Goal: Use online tool/utility: Use online tool/utility

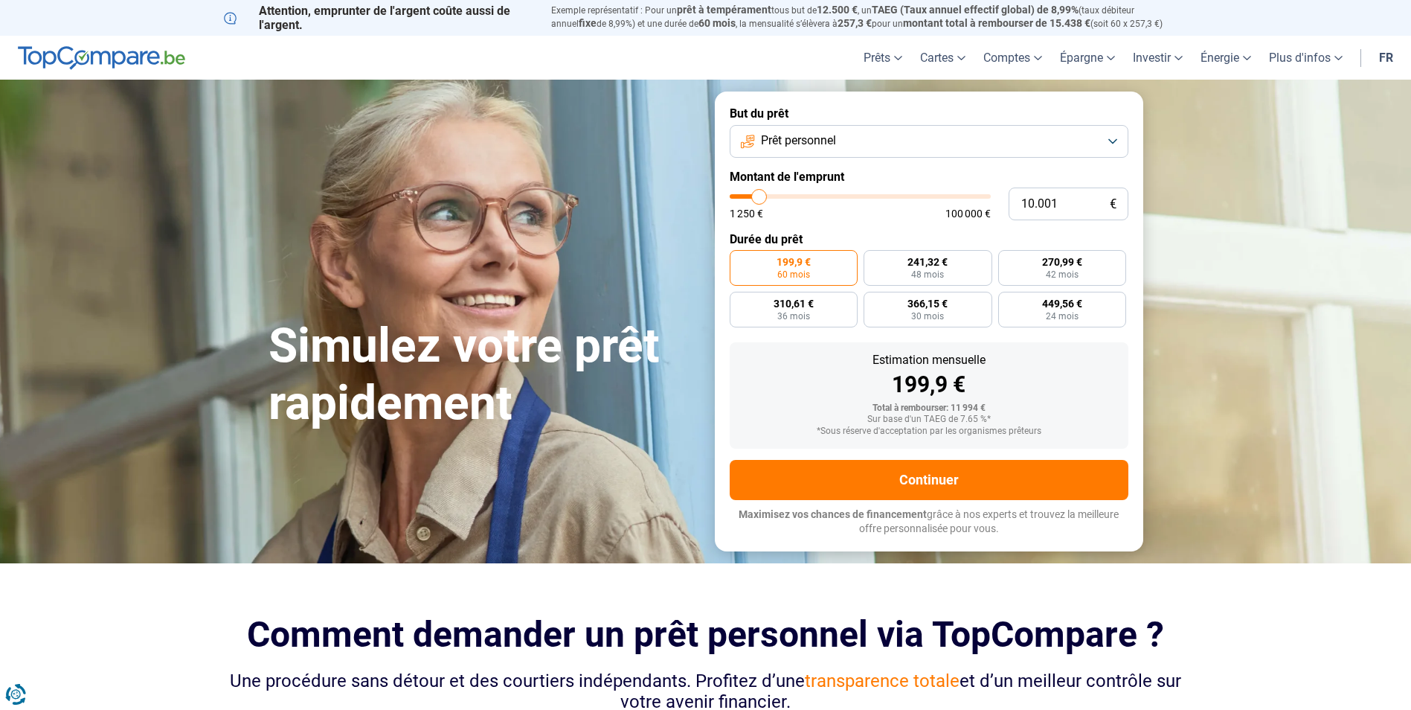
type input "8.000"
type input "8000"
type input "7.500"
type input "7500"
type input "7.000"
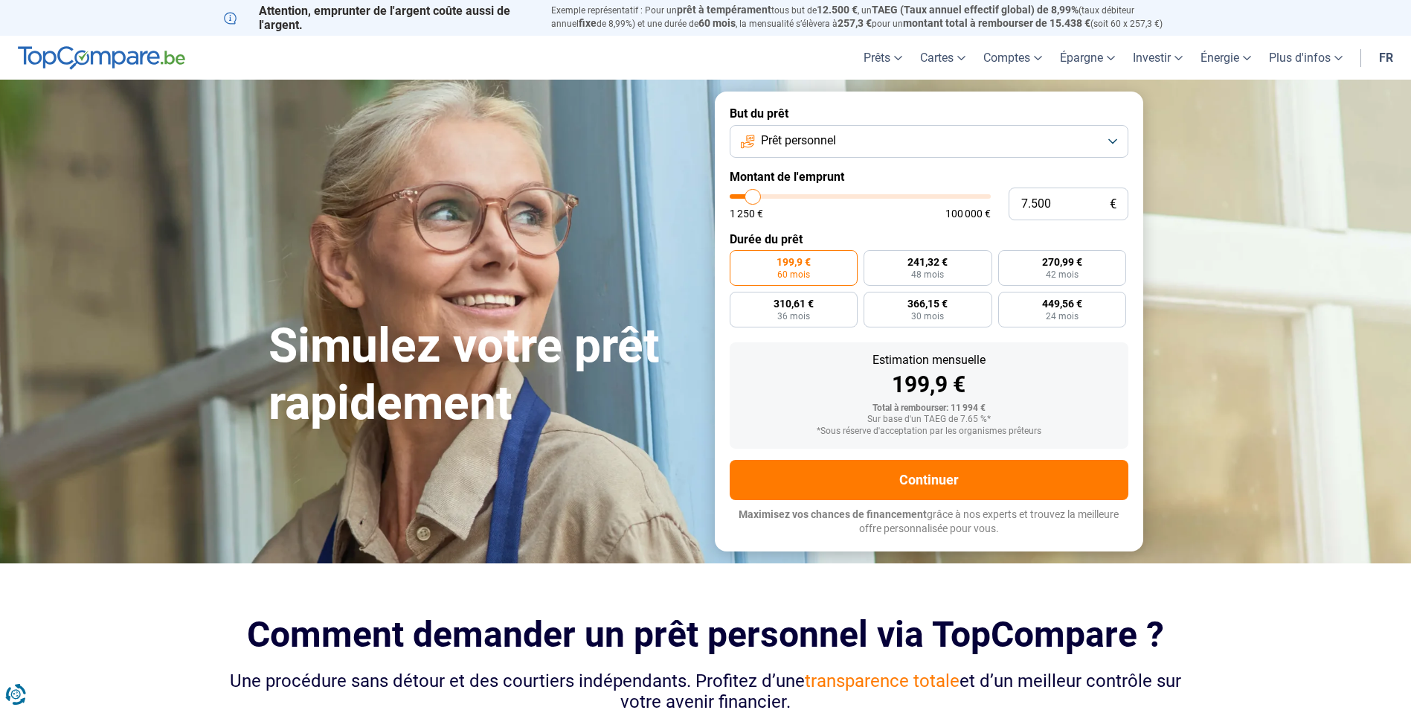
type input "7000"
type input "6.500"
type input "6500"
type input "5.750"
type input "5750"
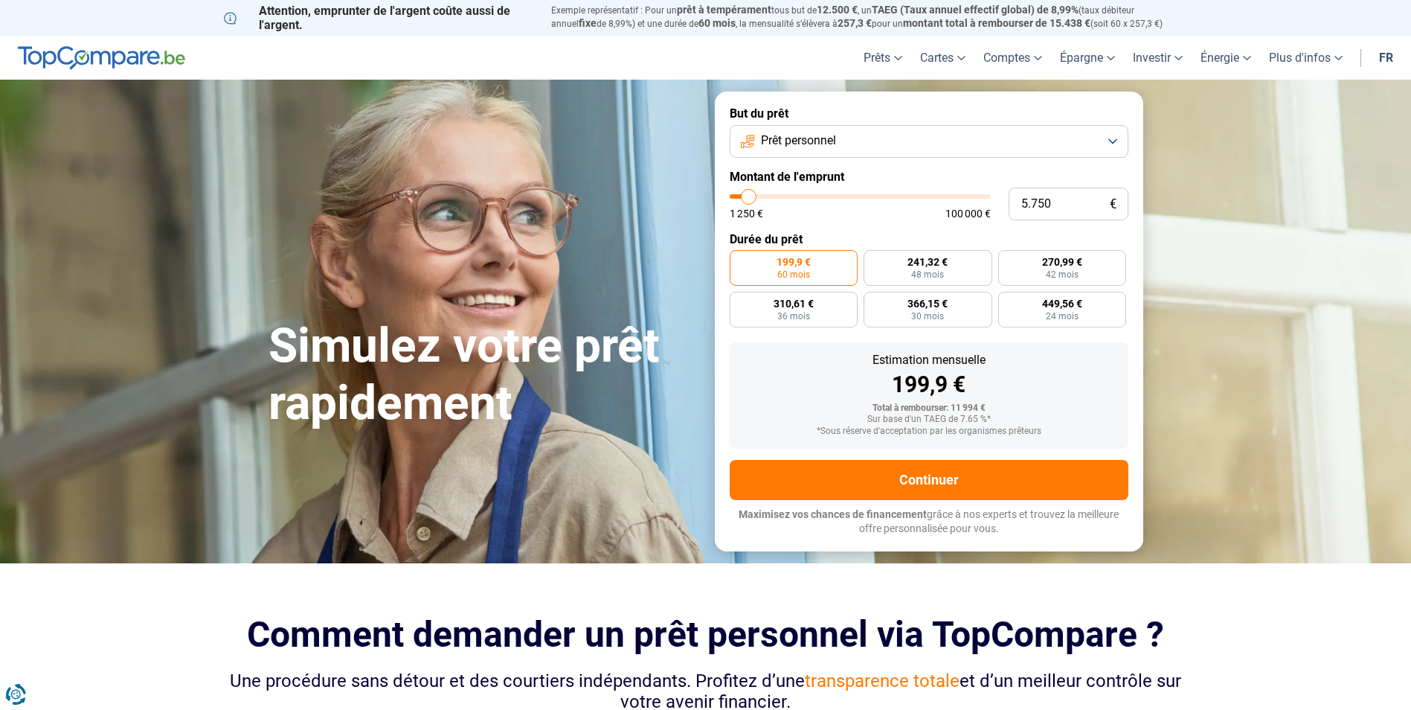
type input "5.500"
type input "5500"
type input "4.500"
type input "4500"
type input "4.000"
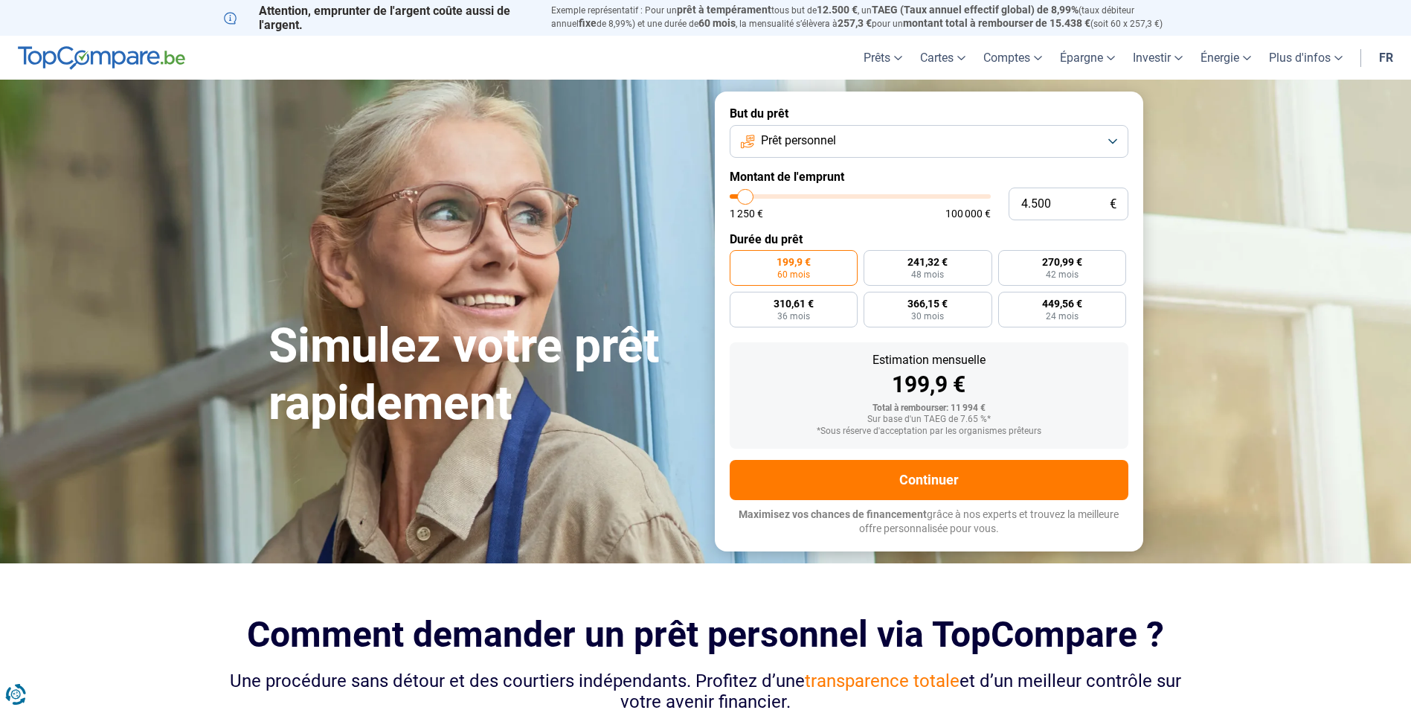
type input "4000"
type input "3.750"
type input "3750"
type input "3.000"
type input "3000"
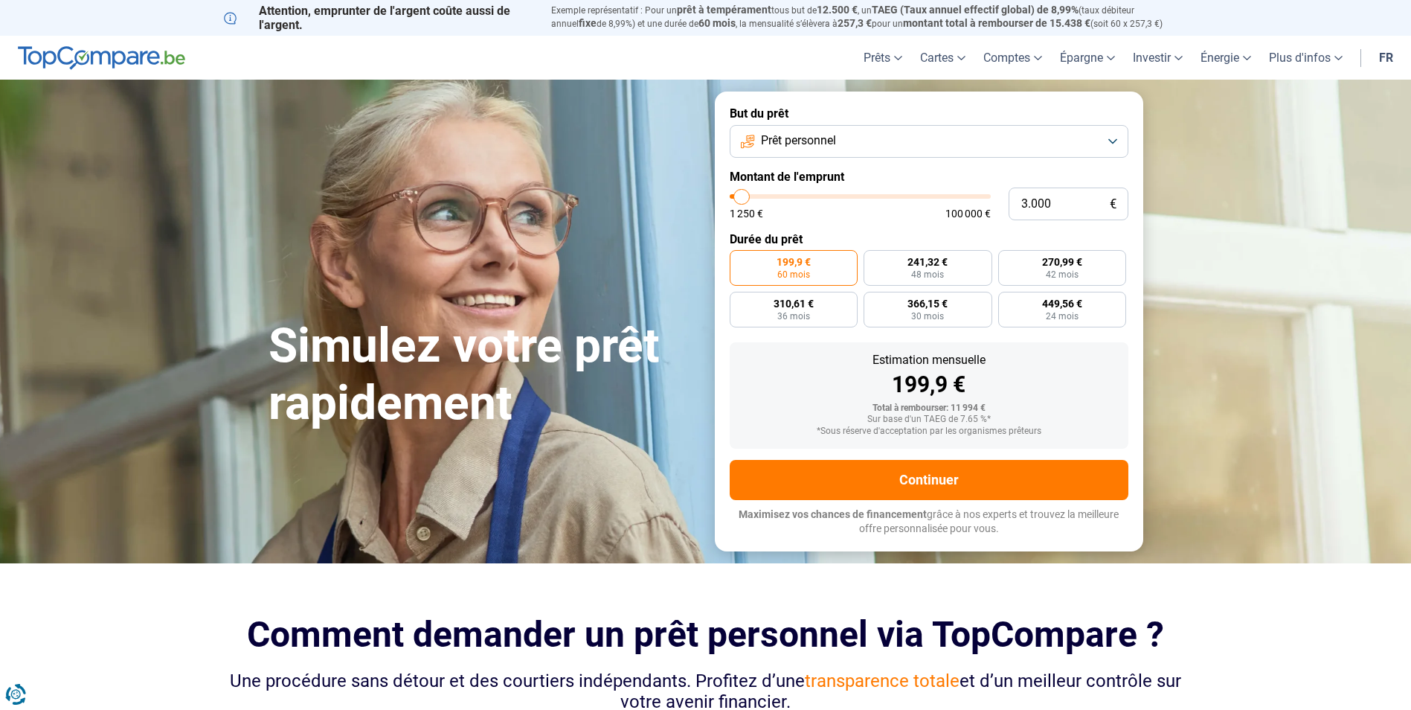
type input "2.750"
type input "2750"
type input "2.250"
type input "2250"
type input "2.000"
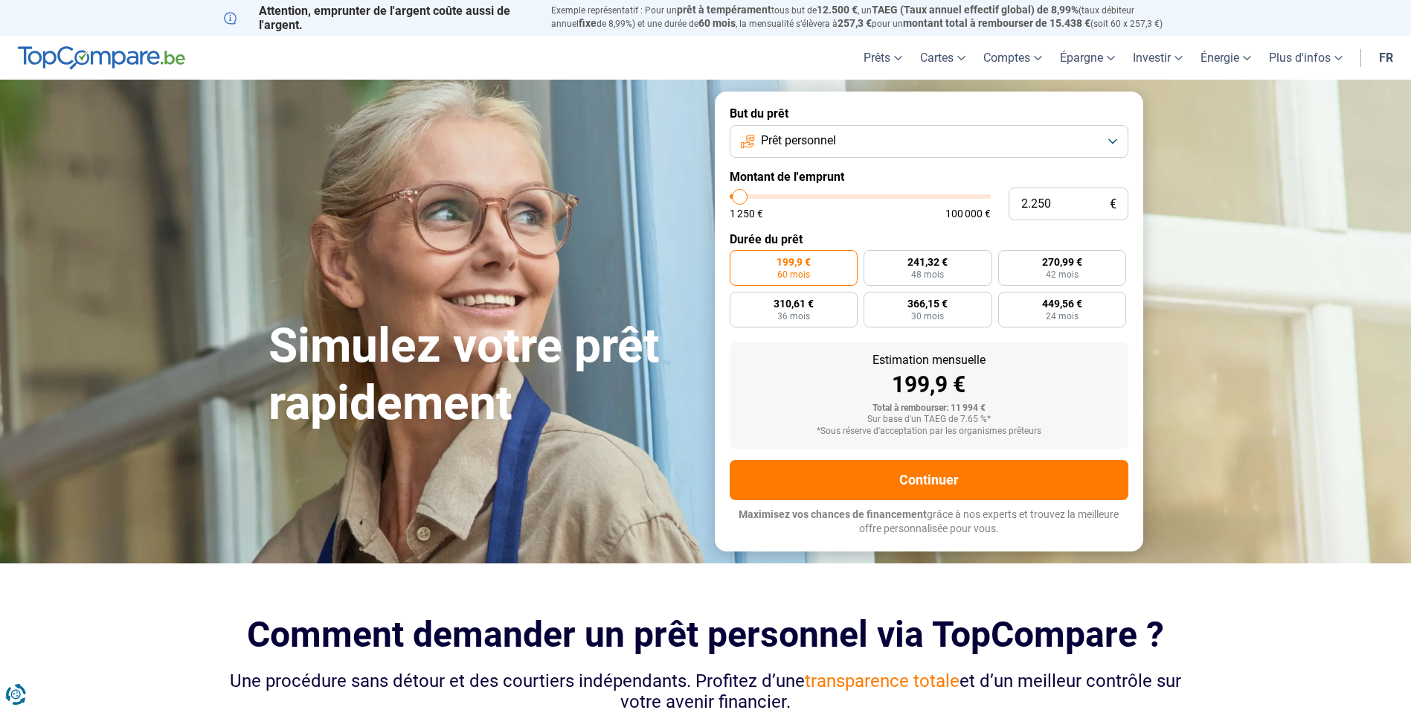
type input "2000"
type input "1.250"
type input "1250"
type input "1.500"
type input "1500"
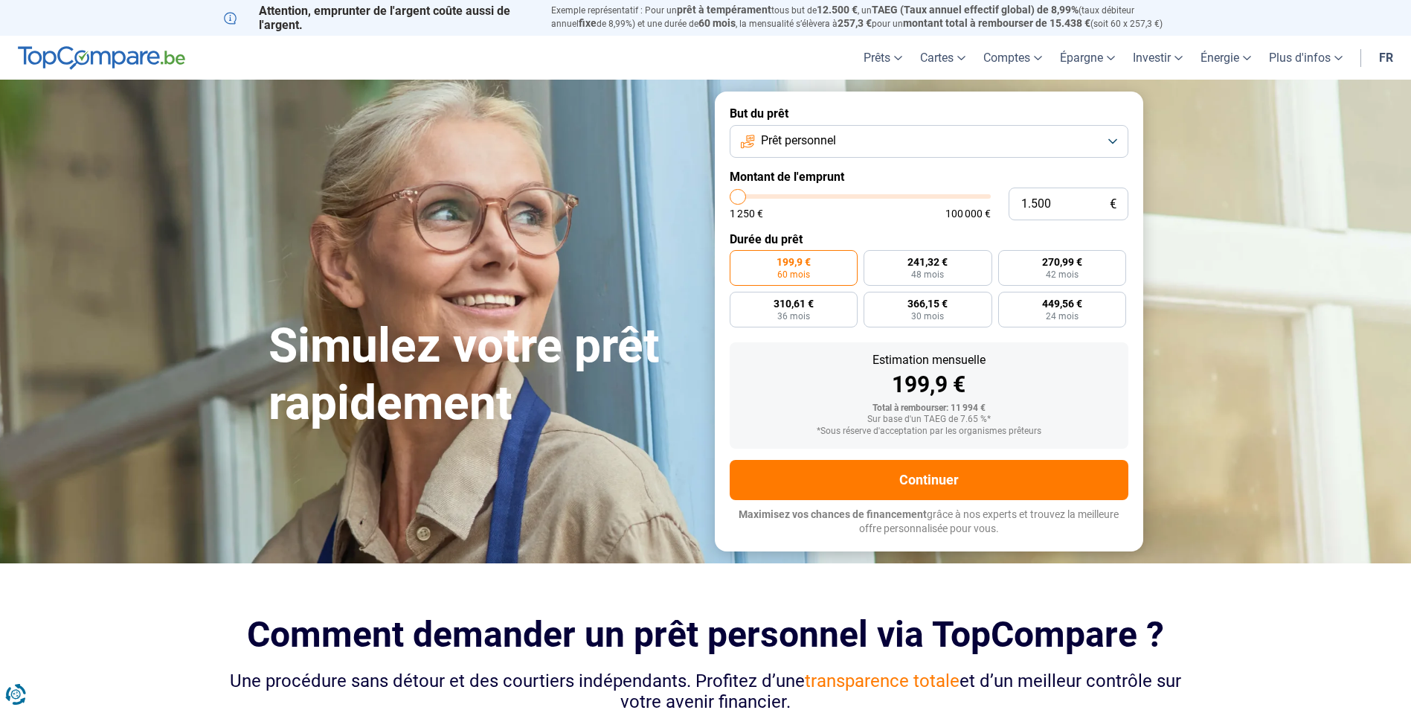
type input "2.000"
type input "2000"
type input "2.250"
type input "2250"
type input "2.000"
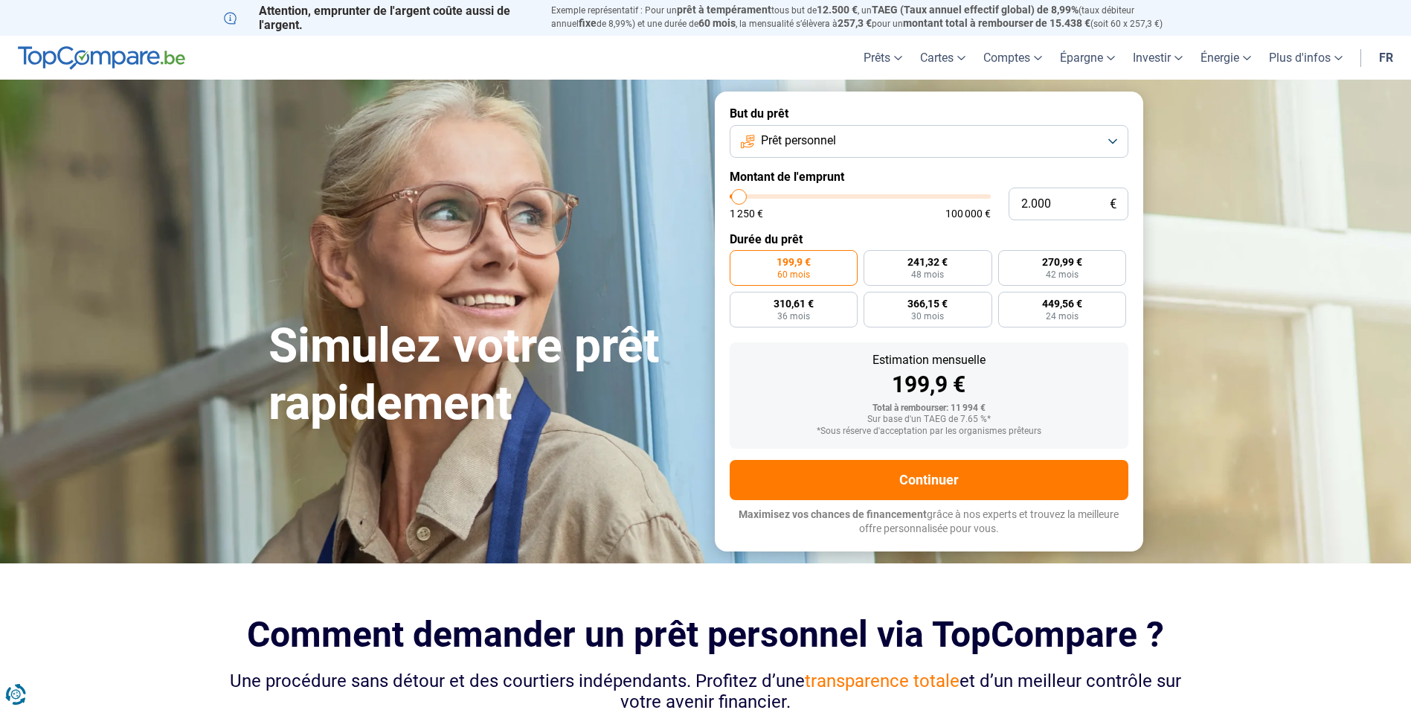
drag, startPoint x: 755, startPoint y: 200, endPoint x: 740, endPoint y: 199, distance: 15.6
type input "2000"
click at [740, 199] on input "range" at bounding box center [860, 196] width 261 height 4
radio input "true"
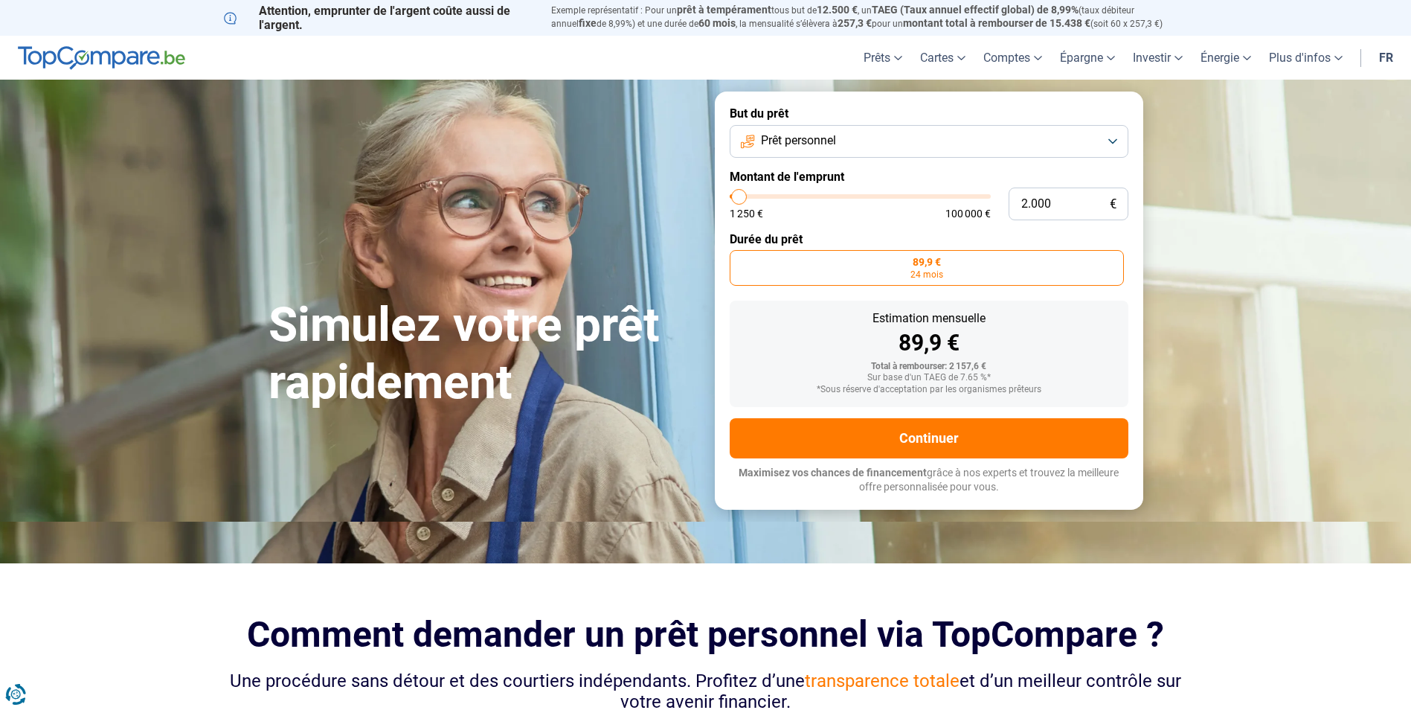
type input "2.250"
type input "2250"
type input "2.500"
type input "2500"
type input "2.750"
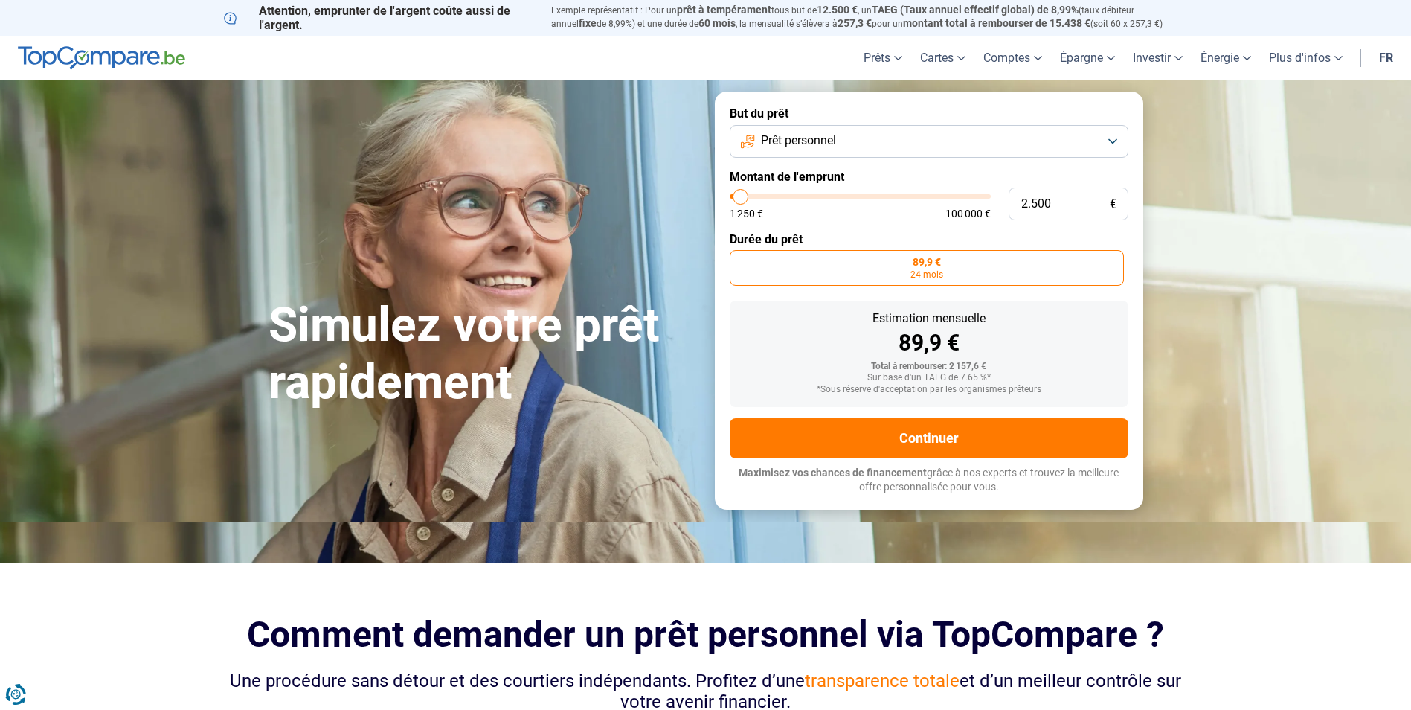
type input "2750"
type input "3.000"
type input "3000"
type input "3.500"
type input "3500"
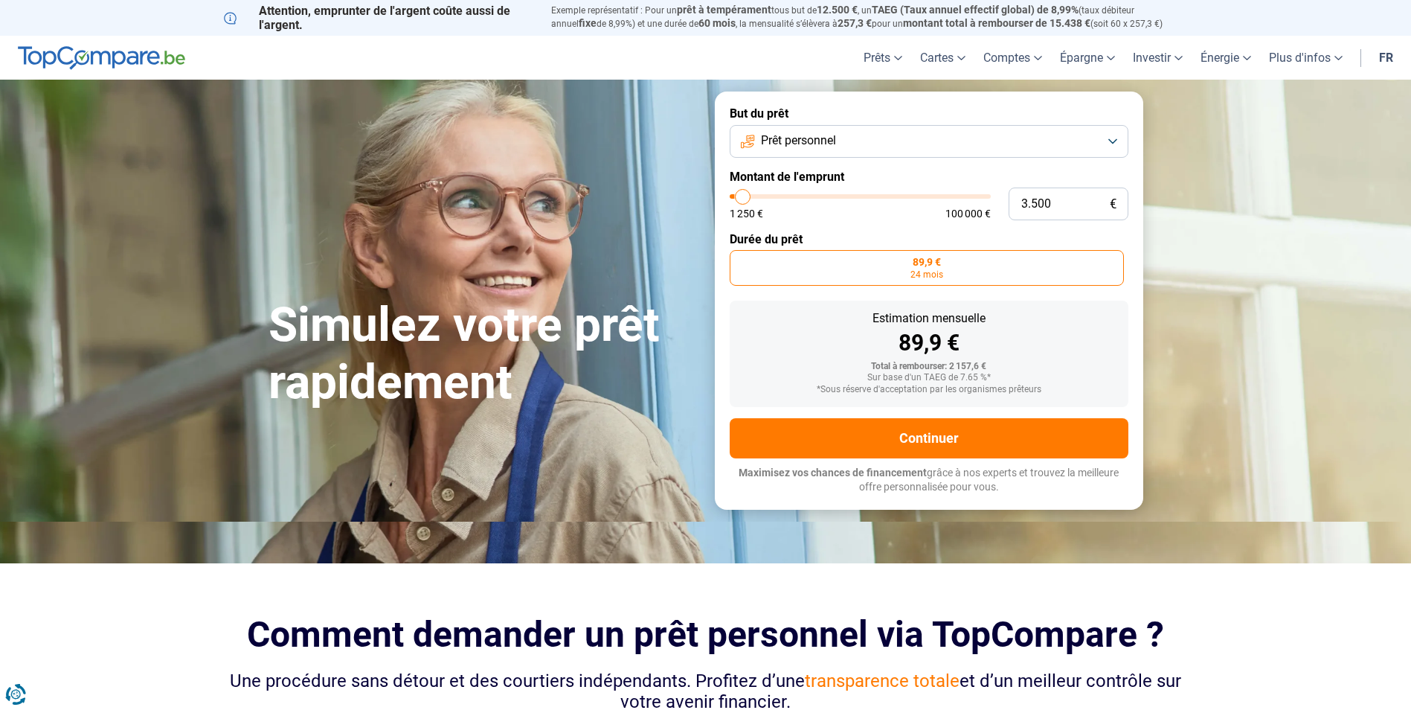
type input "3.750"
type input "3750"
type input "4.000"
type input "4000"
type input "4.250"
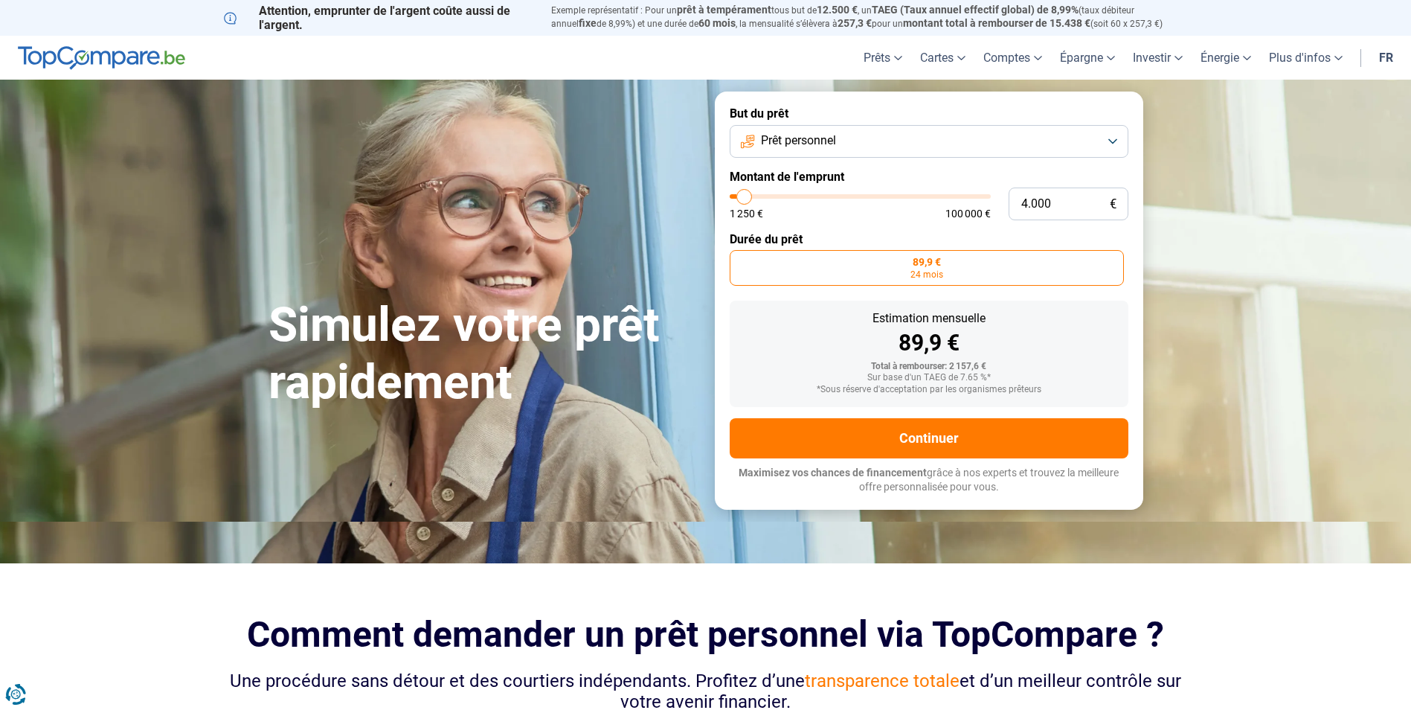
type input "4250"
type input "4.500"
type input "4500"
type input "4.250"
type input "4250"
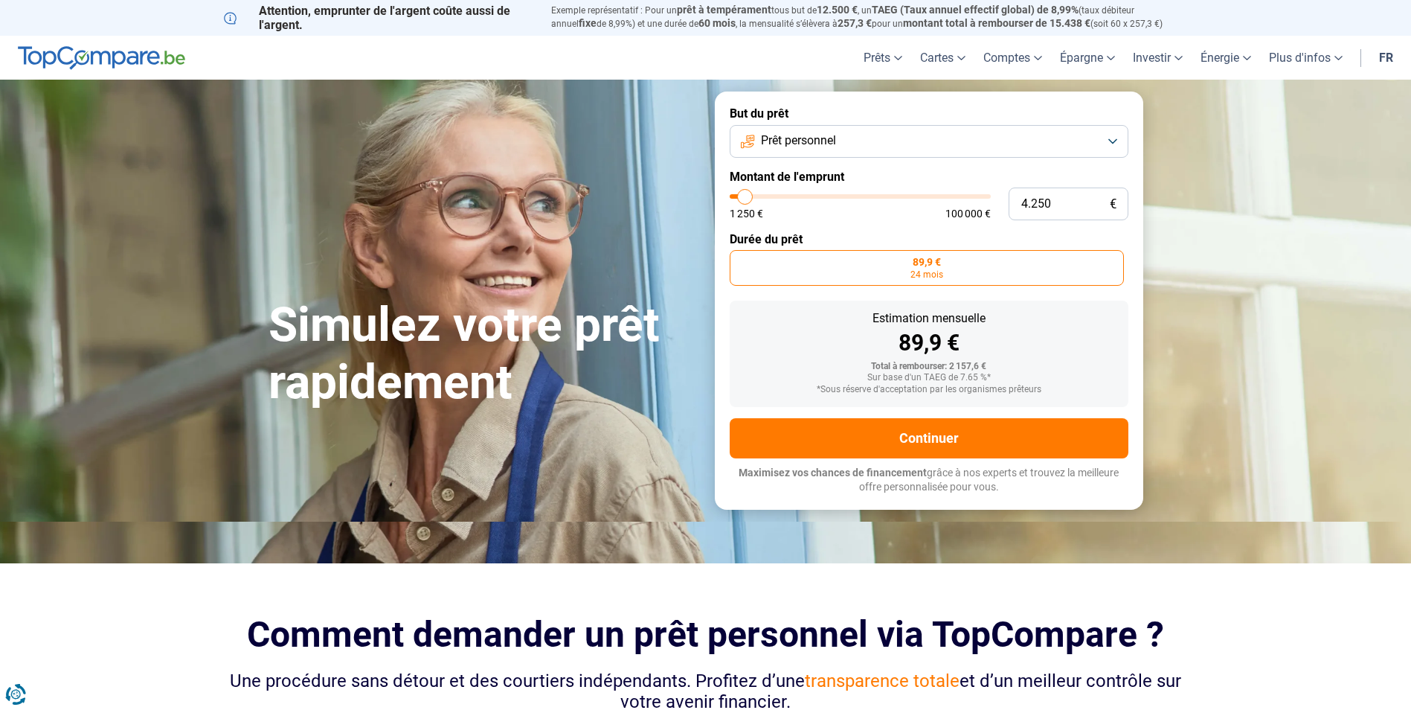
type input "4.000"
type input "4000"
type input "3.750"
type input "3750"
type input "4.000"
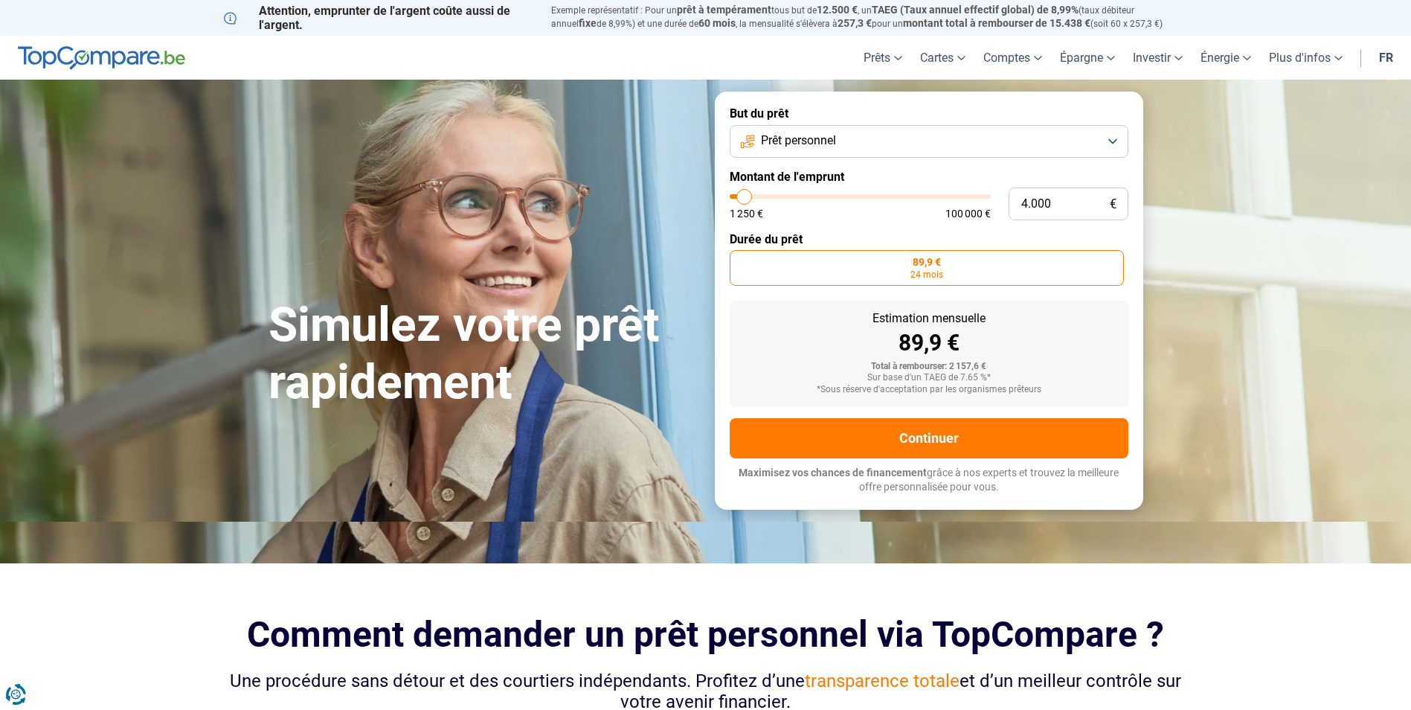
type input "4000"
click at [745, 197] on input "range" at bounding box center [860, 196] width 261 height 4
radio input "false"
click at [801, 261] on span "124,23 €" at bounding box center [794, 262] width 40 height 10
click at [740, 260] on input "124,23 € 36 mois" at bounding box center [735, 255] width 10 height 10
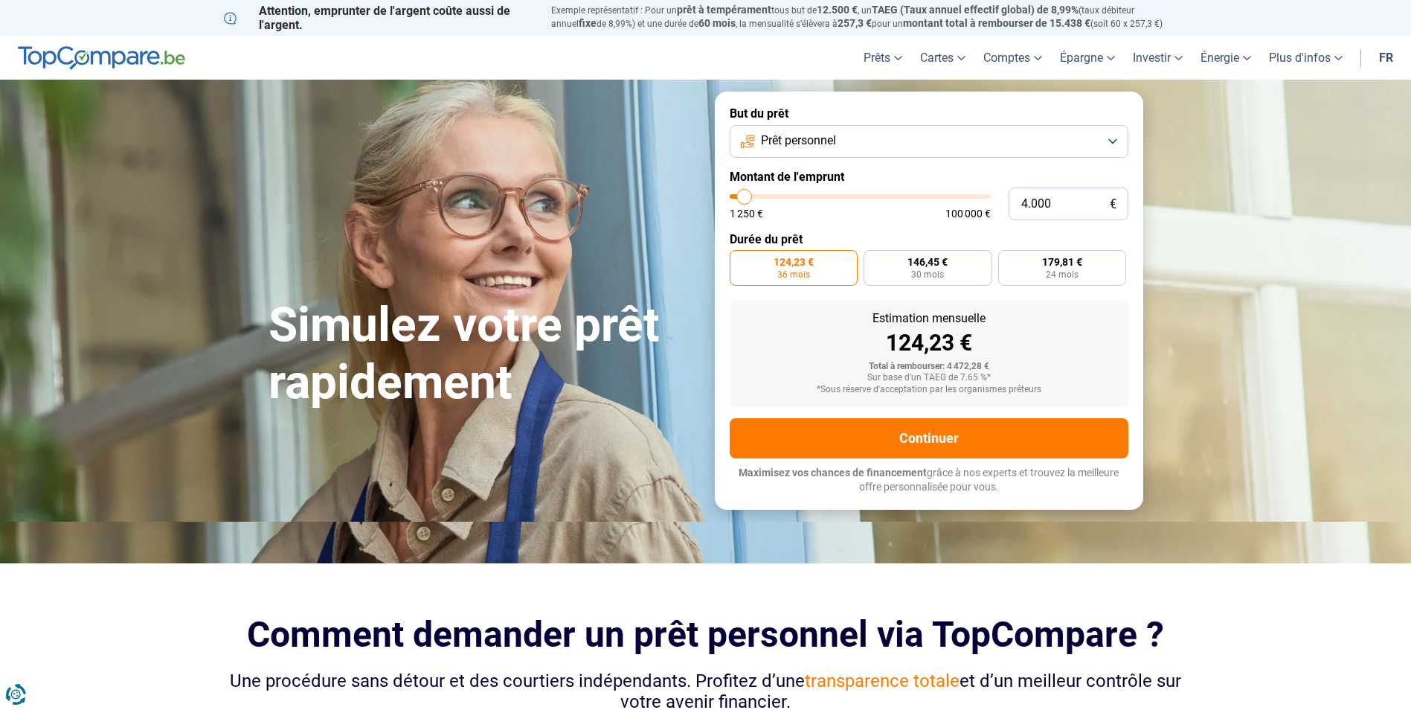
click at [769, 269] on label "124,23 € 36 mois" at bounding box center [794, 268] width 129 height 36
click at [740, 260] on input "124,23 € 36 mois" at bounding box center [735, 255] width 10 height 10
